Goal: Task Accomplishment & Management: Complete application form

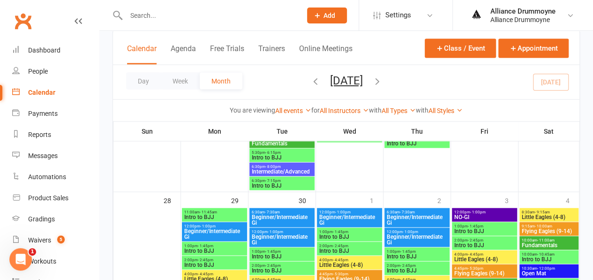
scroll to position [825, 0]
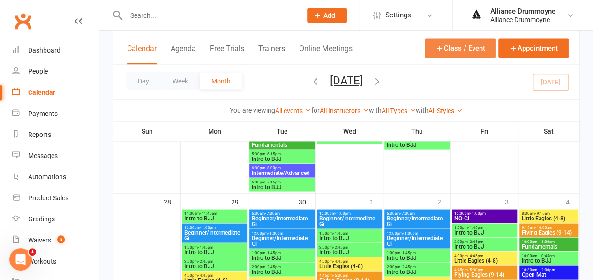
click at [455, 45] on button "Class / Event" at bounding box center [460, 47] width 71 height 19
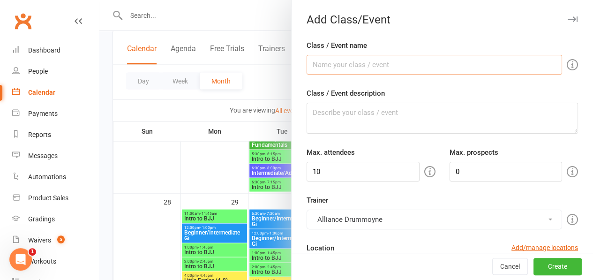
click at [395, 64] on input "Class / Event name" at bounding box center [435, 65] width 256 height 20
type input "Spring School [GEOGRAPHIC_DATA]"
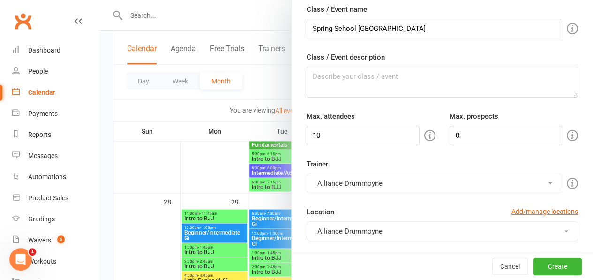
scroll to position [25, 0]
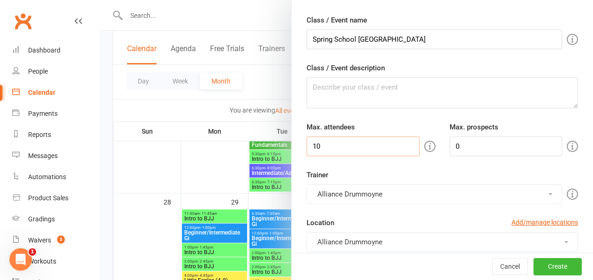
click at [315, 146] on input "10" at bounding box center [363, 147] width 113 height 20
click at [467, 144] on input "0" at bounding box center [506, 147] width 113 height 20
type input "10"
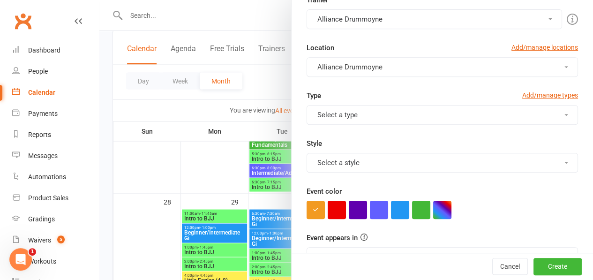
scroll to position [203, 0]
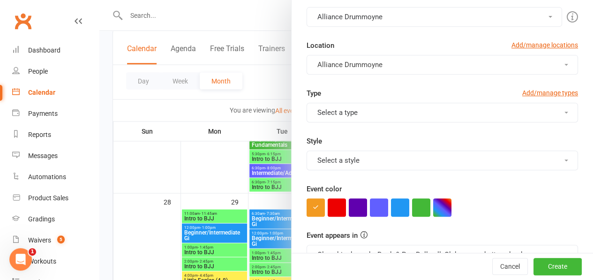
click at [425, 112] on button "Select a type" at bounding box center [443, 113] width 272 height 20
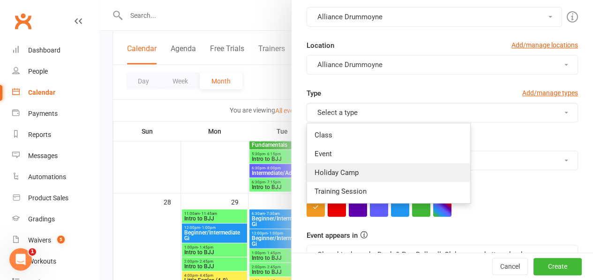
click at [359, 167] on link "Holiday Camp" at bounding box center [388, 172] width 163 height 19
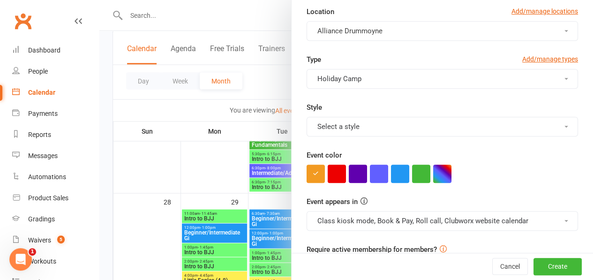
scroll to position [249, 0]
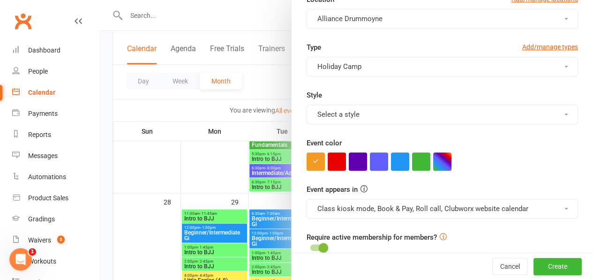
click at [542, 111] on button "Select a style" at bounding box center [443, 115] width 272 height 20
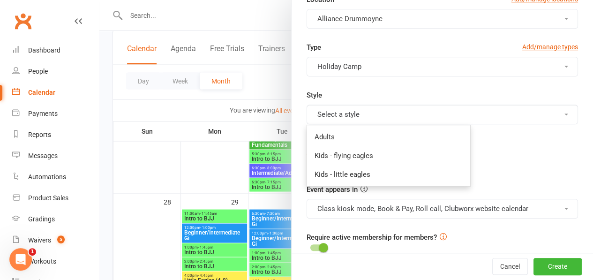
click at [523, 97] on div "Style Select a style Adults Kids - flying eagles Kids - little eagles" at bounding box center [443, 107] width 286 height 35
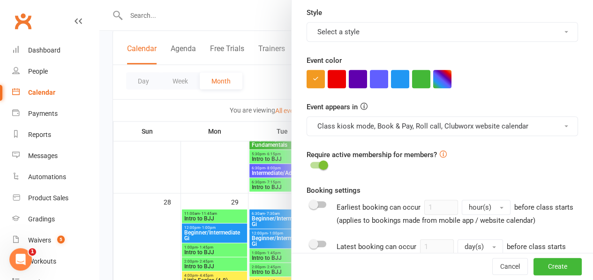
scroll to position [337, 0]
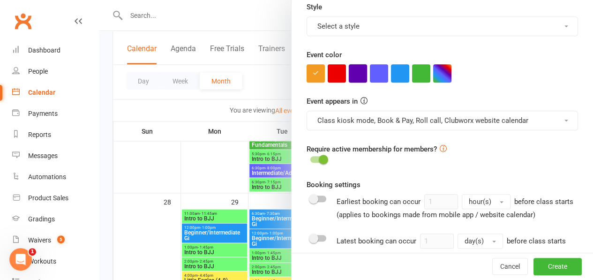
click at [351, 76] on button "button" at bounding box center [358, 73] width 18 height 18
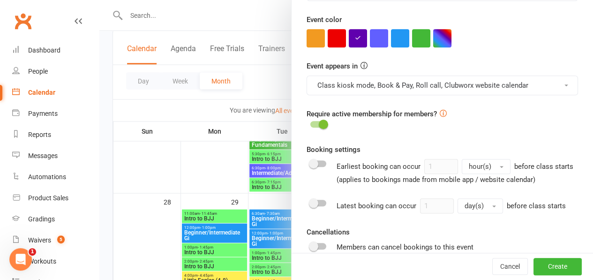
scroll to position [374, 0]
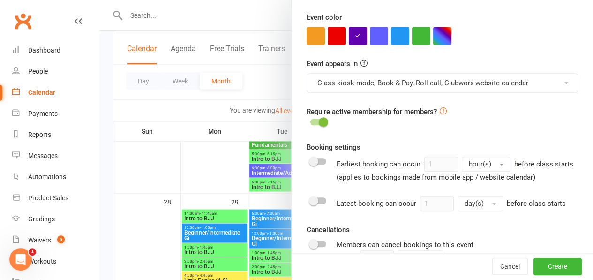
click at [311, 120] on div at bounding box center [319, 122] width 16 height 7
click at [311, 121] on input "checkbox" at bounding box center [311, 121] width 0 height 0
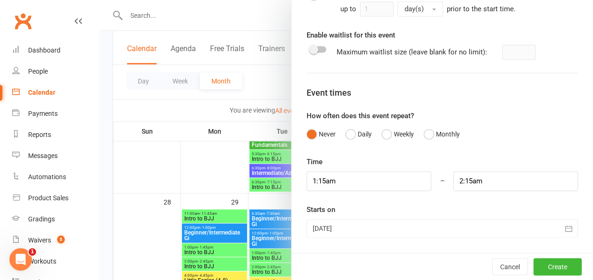
scroll to position [631, 0]
click at [354, 134] on button "Daily" at bounding box center [359, 134] width 26 height 18
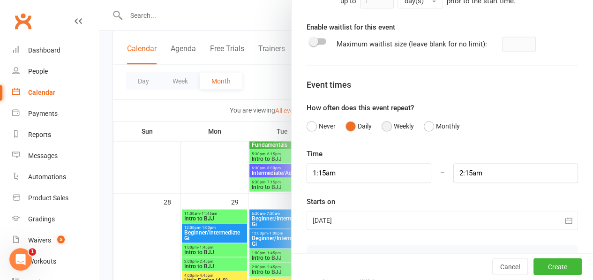
click at [395, 131] on button "Weekly" at bounding box center [398, 126] width 32 height 18
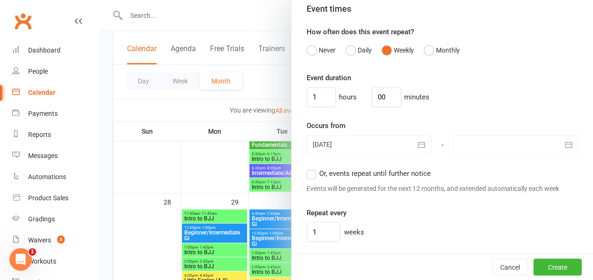
scroll to position [708, 0]
click at [413, 151] on button "button" at bounding box center [422, 144] width 19 height 19
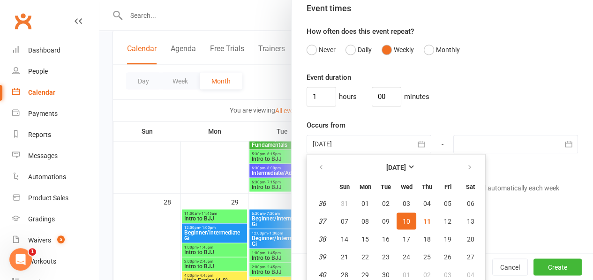
scroll to position [737, 0]
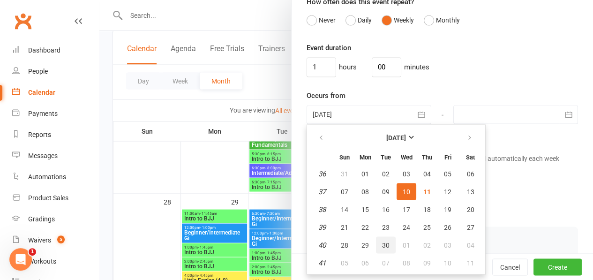
click at [382, 251] on button "30" at bounding box center [386, 244] width 20 height 17
type input "[DATE]"
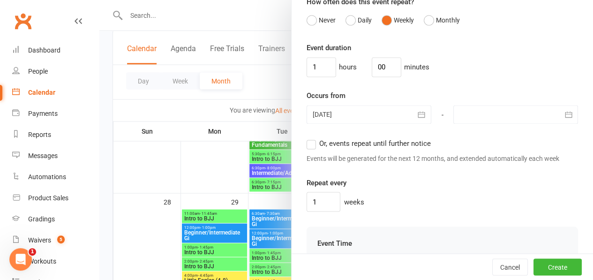
click at [564, 119] on icon "button" at bounding box center [568, 114] width 9 height 9
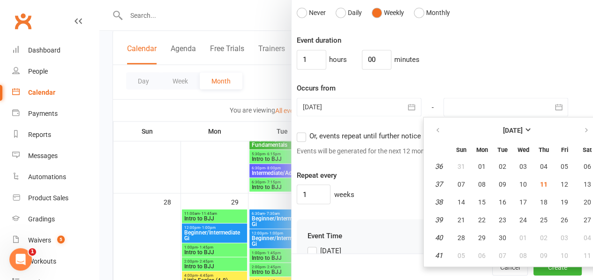
scroll to position [745, 19]
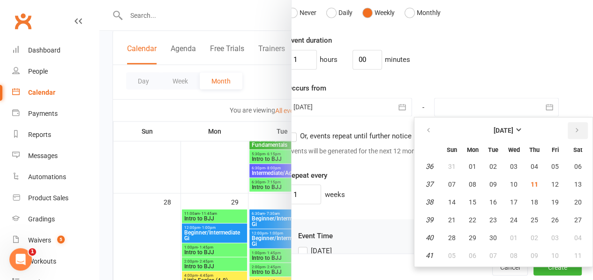
click at [569, 136] on button "button" at bounding box center [578, 130] width 20 height 17
click at [531, 188] on span "09" at bounding box center [535, 184] width 8 height 8
type input "[DATE]"
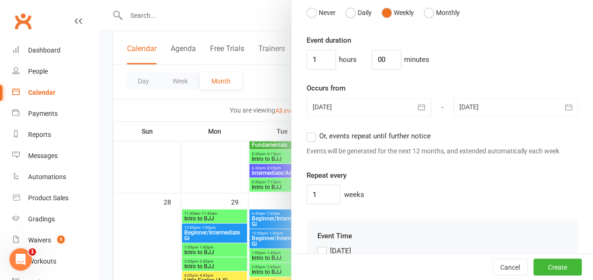
scroll to position [745, 0]
click at [318, 63] on input "1" at bounding box center [322, 60] width 30 height 20
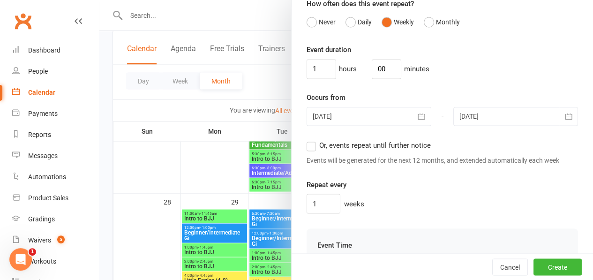
scroll to position [734, 0]
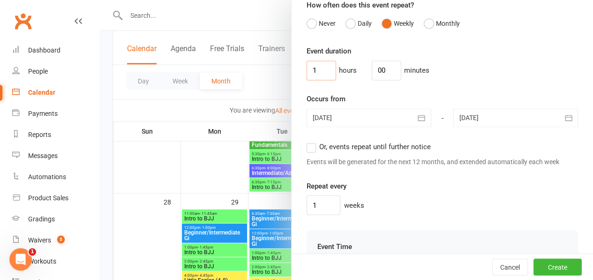
click at [317, 75] on input "1" at bounding box center [322, 71] width 30 height 20
type input "3"
click at [413, 127] on button "button" at bounding box center [422, 117] width 19 height 19
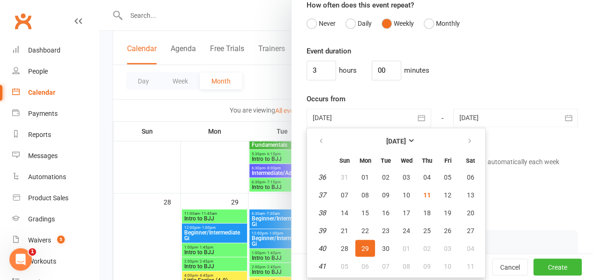
scroll to position [737, 0]
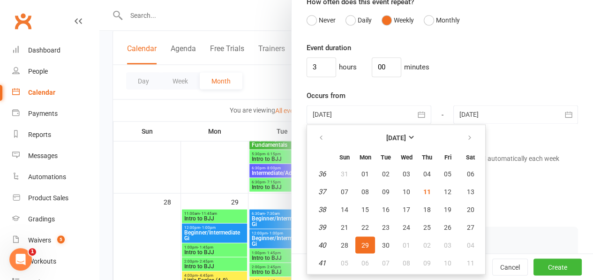
click at [413, 124] on button "button" at bounding box center [422, 114] width 19 height 19
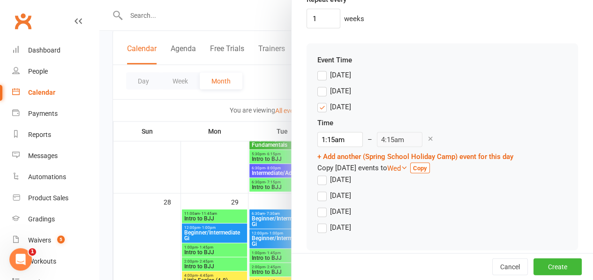
scroll to position [938, 0]
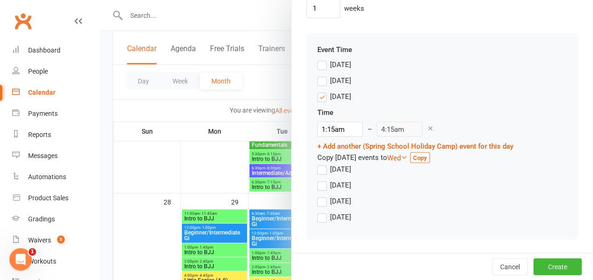
click at [318, 166] on label "[DATE]" at bounding box center [335, 169] width 34 height 11
click at [318, 164] on input "[DATE]" at bounding box center [321, 164] width 6 height 0
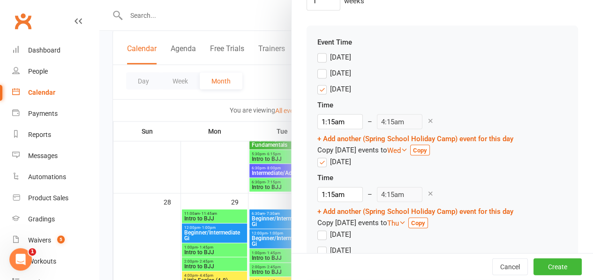
click at [318, 240] on label "[DATE]" at bounding box center [335, 234] width 34 height 11
click at [318, 229] on input "[DATE]" at bounding box center [321, 229] width 6 height 0
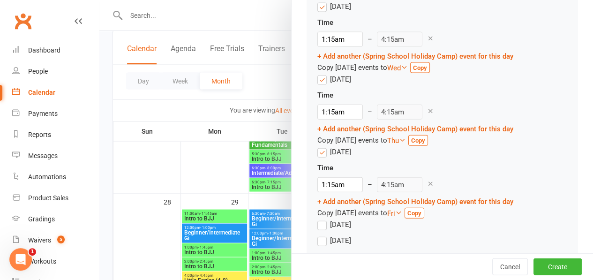
scroll to position [1023, 0]
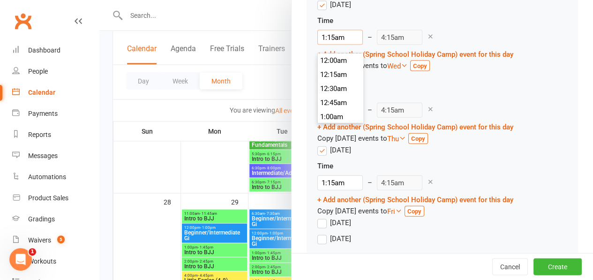
click at [318, 45] on input "1:15am" at bounding box center [341, 37] width 46 height 15
type input "8:15am"
type input "11:15am"
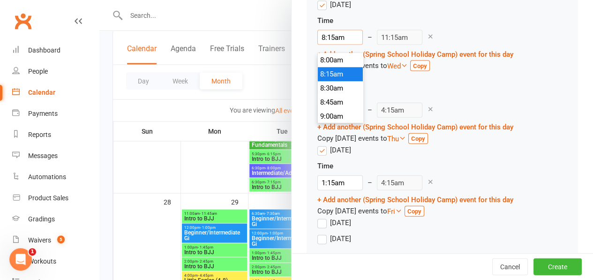
click at [326, 44] on input "8:15am" at bounding box center [341, 37] width 46 height 15
click at [322, 44] on input "8:15am" at bounding box center [341, 37] width 46 height 15
type input "8:5am"
type input "4:15am"
type input "8:45am"
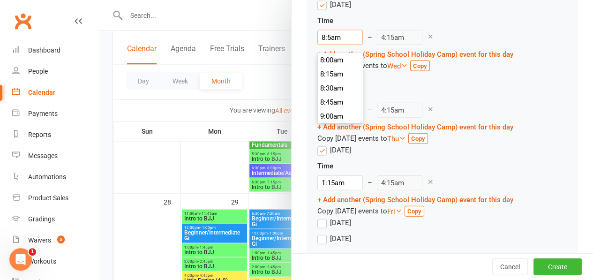
type input "11:45am"
type input "8:45am"
click at [327, 100] on li "8:45am" at bounding box center [340, 103] width 45 height 14
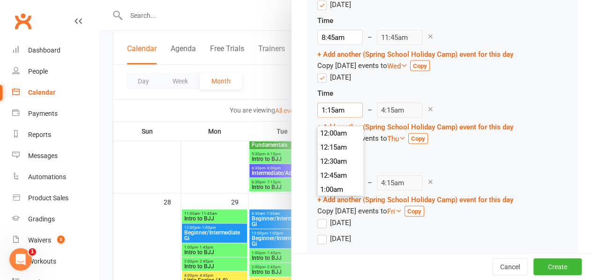
click at [326, 118] on input "1:15am" at bounding box center [341, 110] width 46 height 15
click at [318, 118] on input "1:15am" at bounding box center [341, 110] width 46 height 15
type input "8:15am"
type input "11:15am"
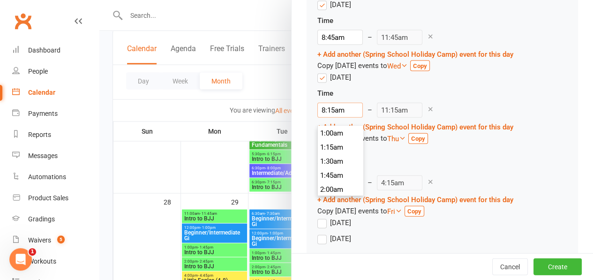
scroll to position [450, 0]
type input "8:5am"
type input "4:15am"
type input "8:45am"
type input "11:45am"
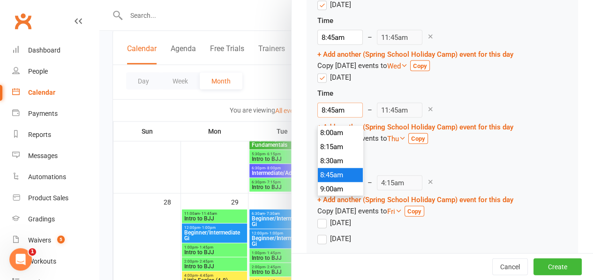
type input "8:45am"
click at [323, 170] on li "8:45am" at bounding box center [340, 175] width 45 height 14
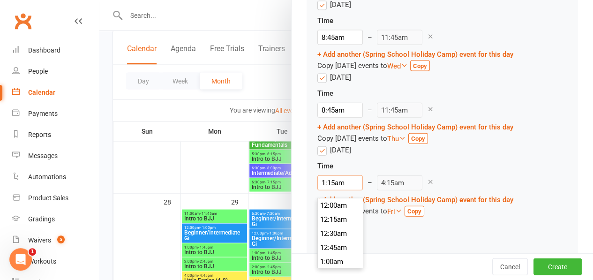
scroll to position [56, 0]
click at [324, 189] on input "1:15am" at bounding box center [341, 182] width 46 height 15
type input "1:45am"
type input "4:45am"
type input ":45am"
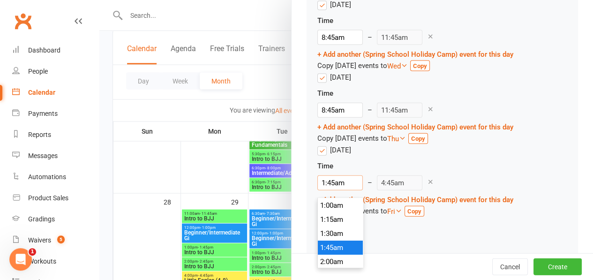
type input "4:15am"
type input "8:45am"
type input "11:45am"
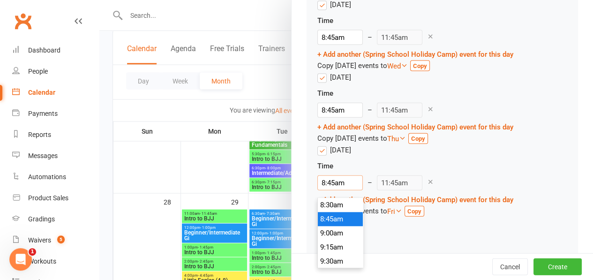
type input "8:45am"
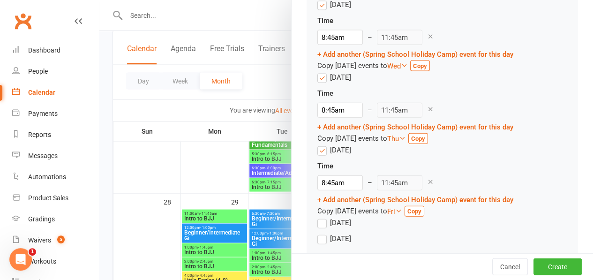
click at [454, 180] on div "Time 8:45am 12:00am 12:15am 12:30am 12:45am 1:00am 1:15am 1:30am 1:45am 2:00am …" at bounding box center [416, 188] width 196 height 57
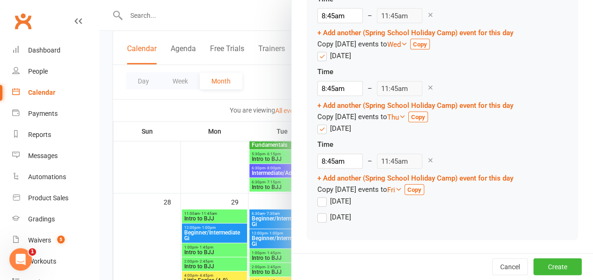
scroll to position [1051, 0]
click at [543, 264] on button "Create" at bounding box center [558, 266] width 48 height 17
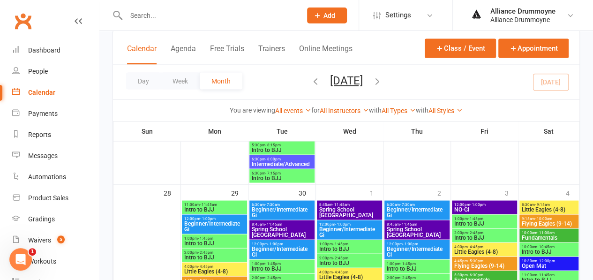
scroll to position [835, 0]
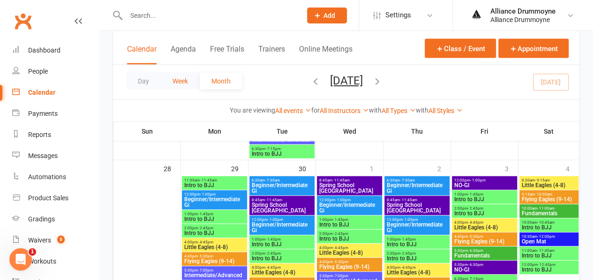
click at [181, 86] on button "Week" at bounding box center [180, 80] width 39 height 17
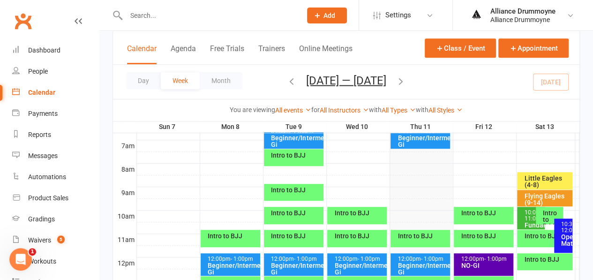
scroll to position [212, 0]
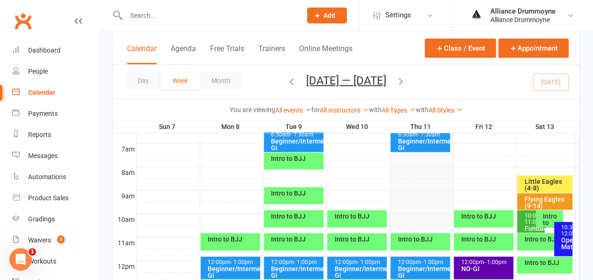
click at [404, 83] on icon "button" at bounding box center [401, 81] width 10 height 10
click at [405, 82] on icon "button" at bounding box center [401, 81] width 10 height 10
click at [406, 82] on icon "button" at bounding box center [401, 81] width 10 height 10
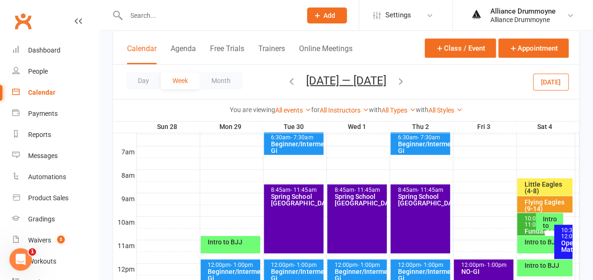
scroll to position [208, 0]
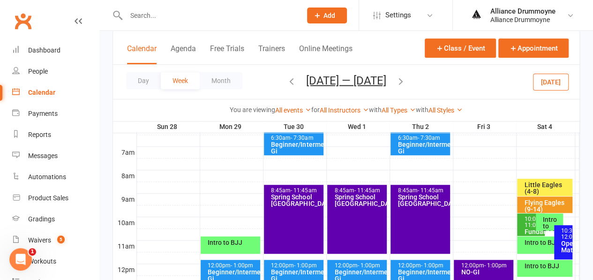
click at [406, 85] on button "button" at bounding box center [401, 82] width 10 height 16
